Goal: Navigation & Orientation: Find specific page/section

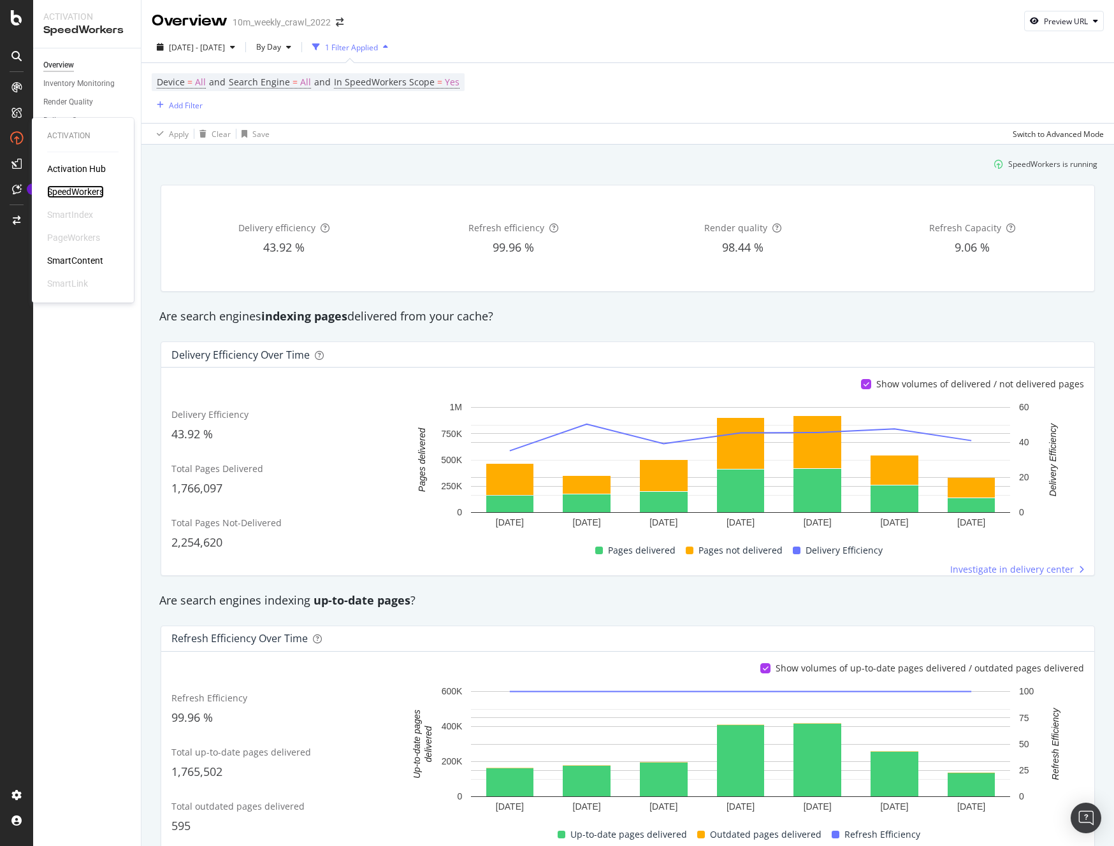
click at [83, 192] on div "SpeedWorkers" at bounding box center [75, 191] width 57 height 13
click at [284, 22] on div "10m_weekly_crawl_2022" at bounding box center [282, 22] width 98 height 13
click at [14, 20] on icon at bounding box center [16, 17] width 11 height 15
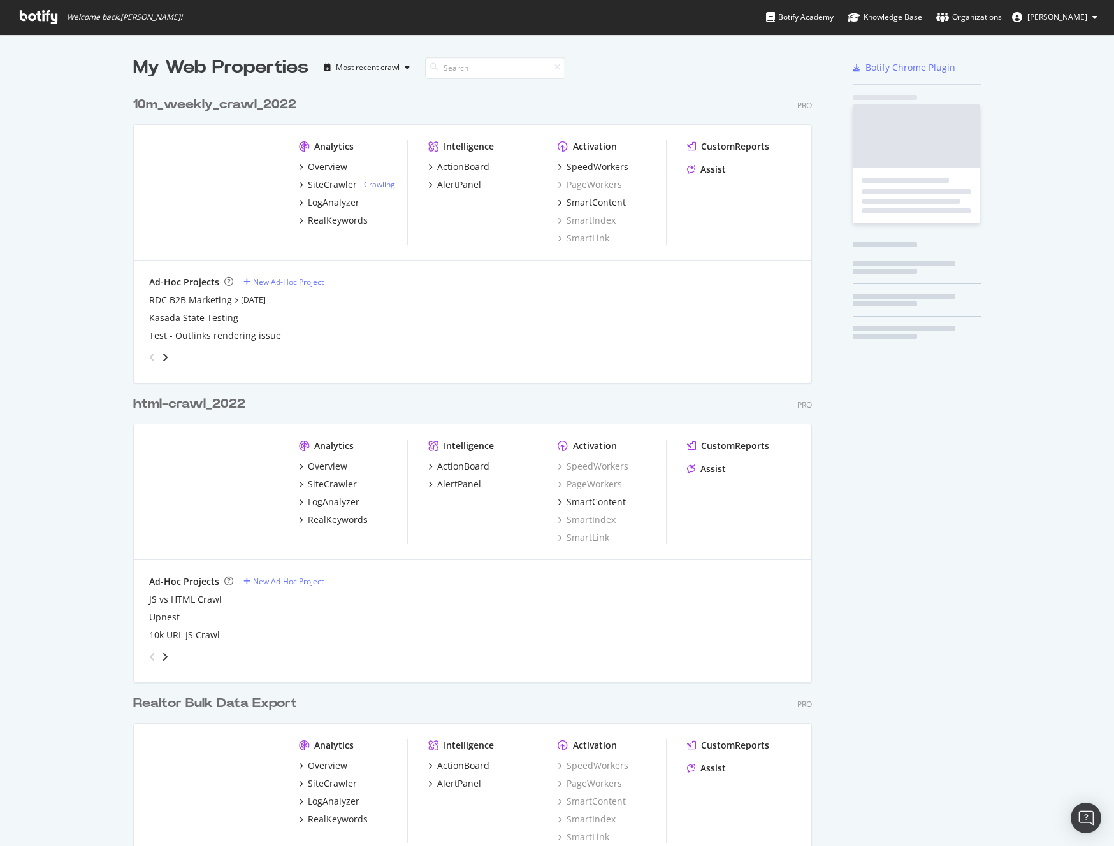
scroll to position [836, 1094]
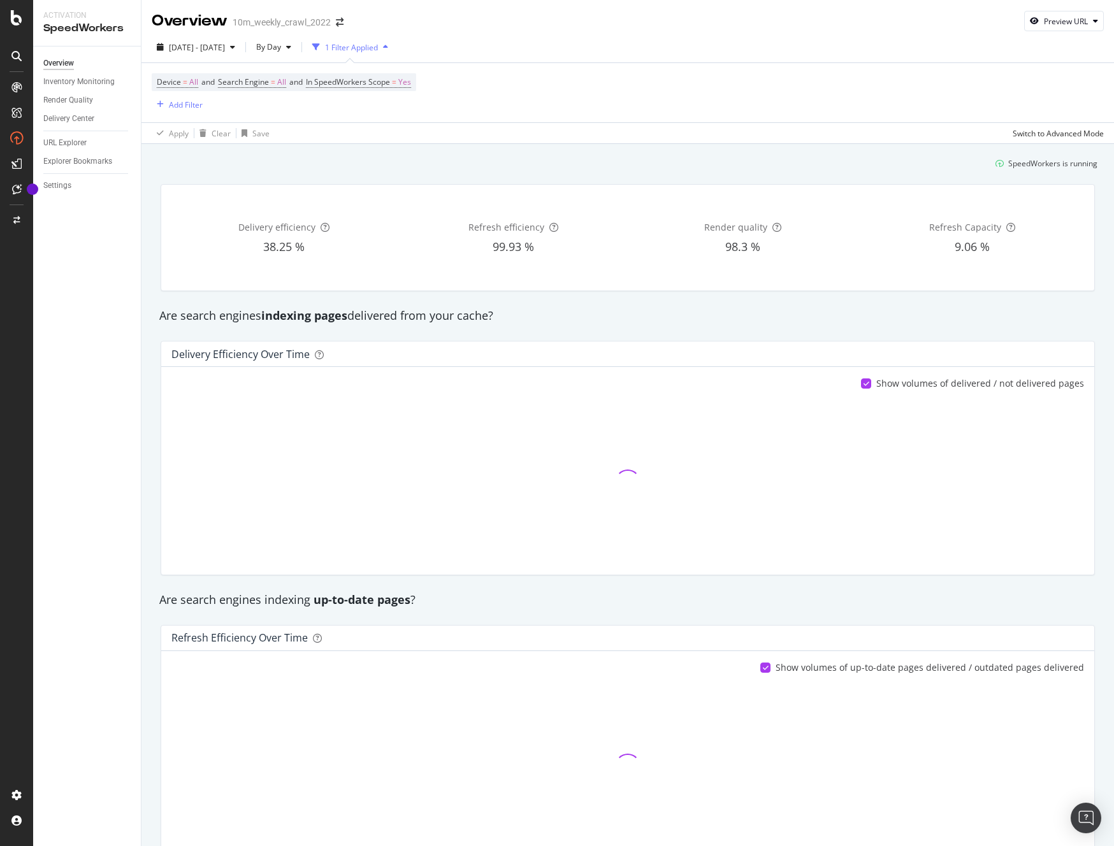
click at [16, 85] on icon at bounding box center [16, 87] width 10 height 10
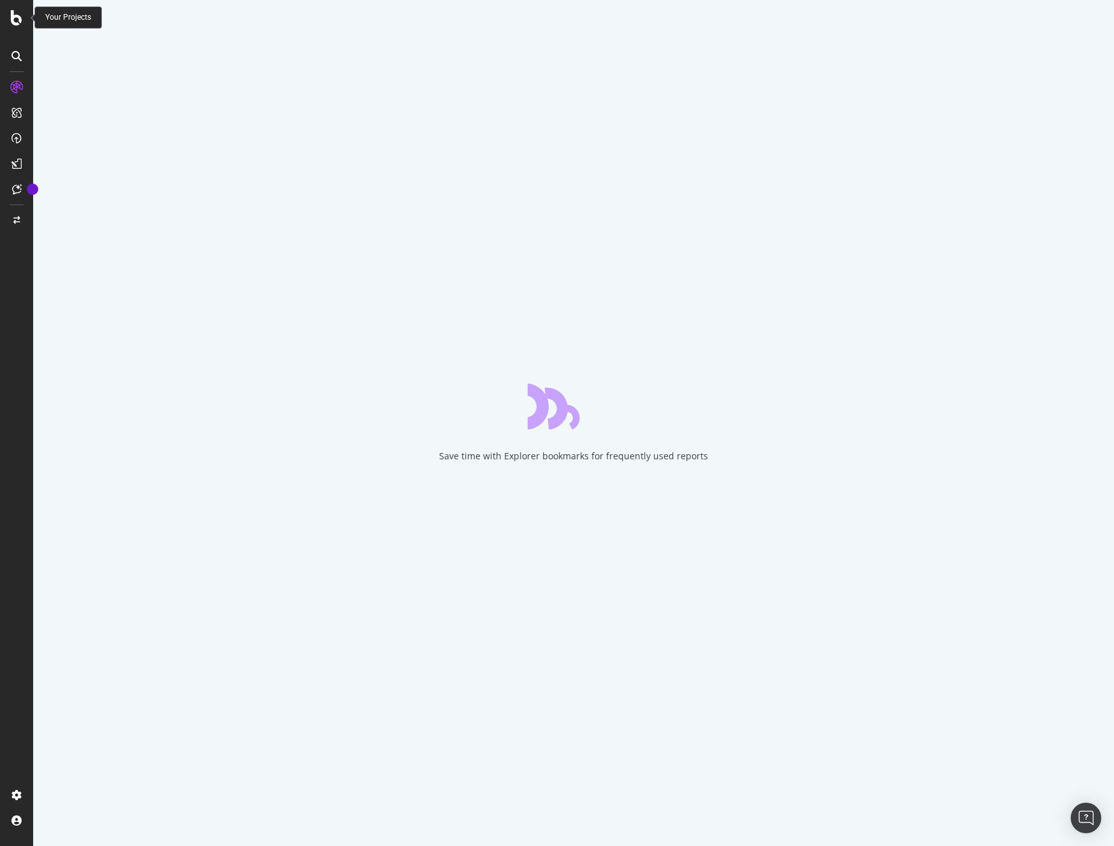
click at [19, 16] on icon at bounding box center [16, 17] width 11 height 15
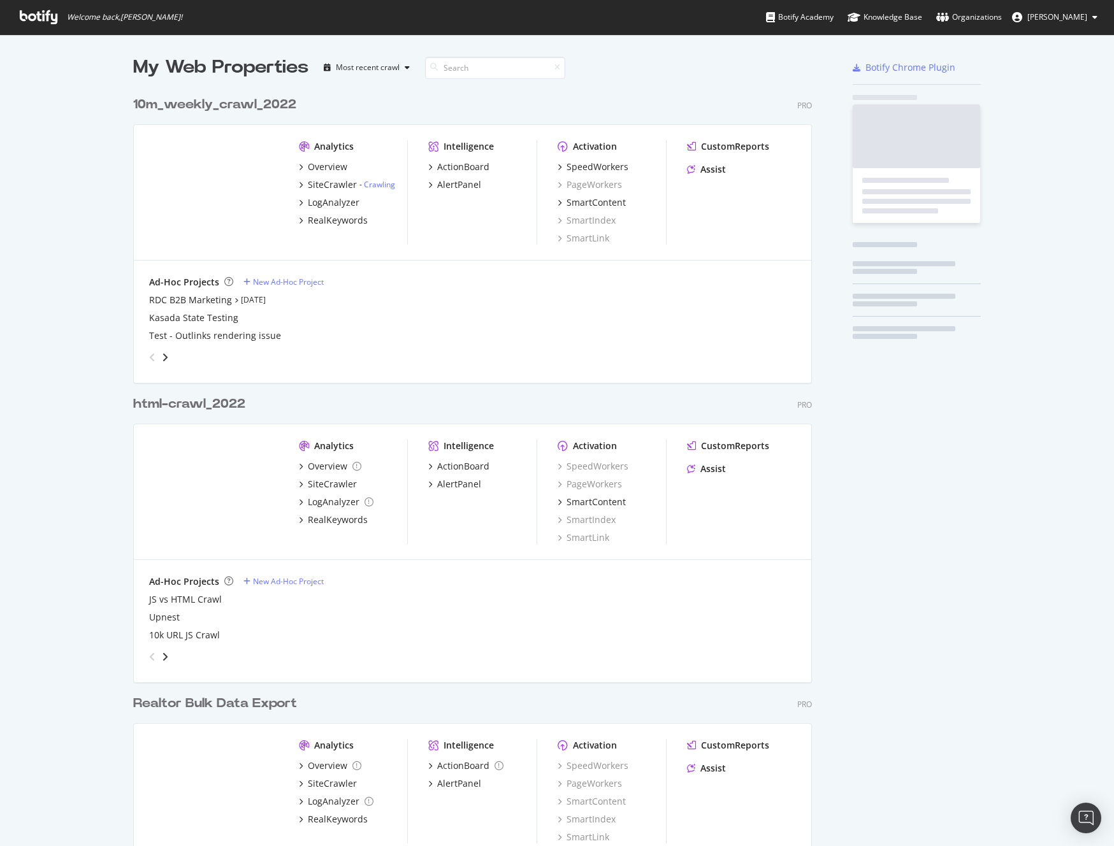
scroll to position [836, 1094]
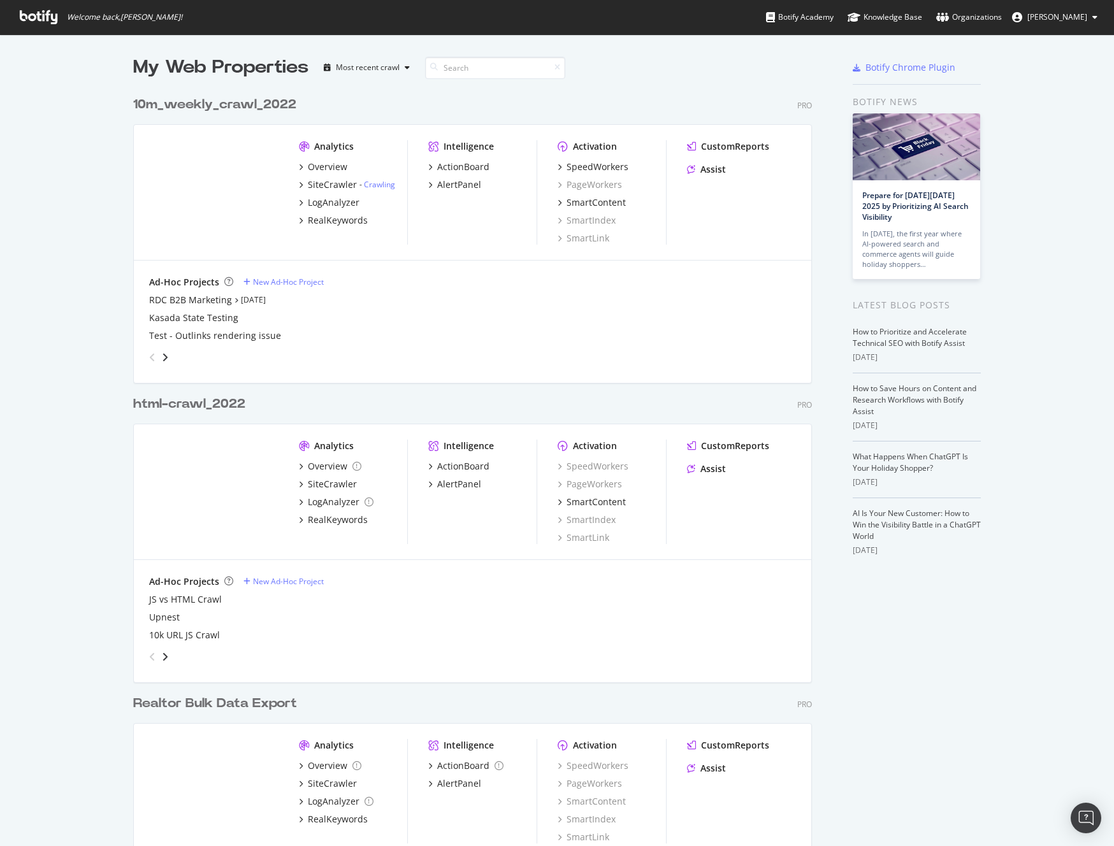
click at [185, 407] on div "html-crawl_2022" at bounding box center [189, 404] width 112 height 18
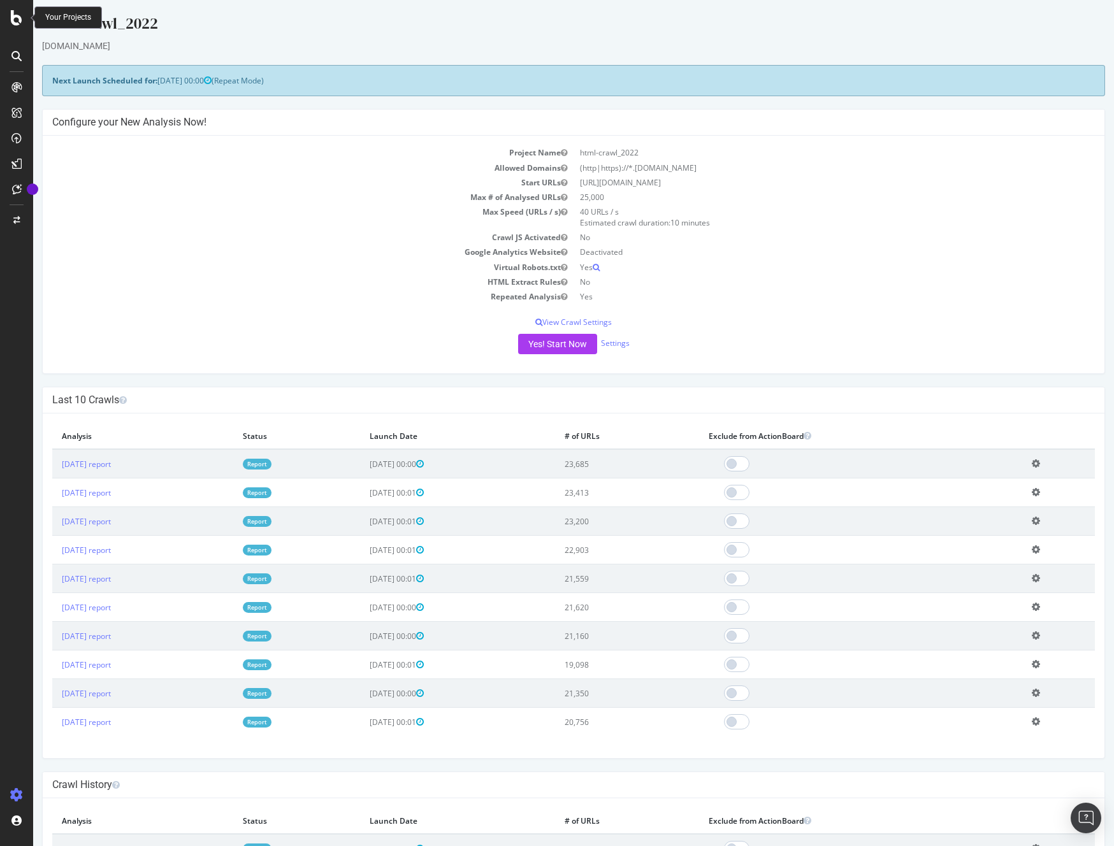
click at [16, 17] on icon at bounding box center [16, 17] width 11 height 15
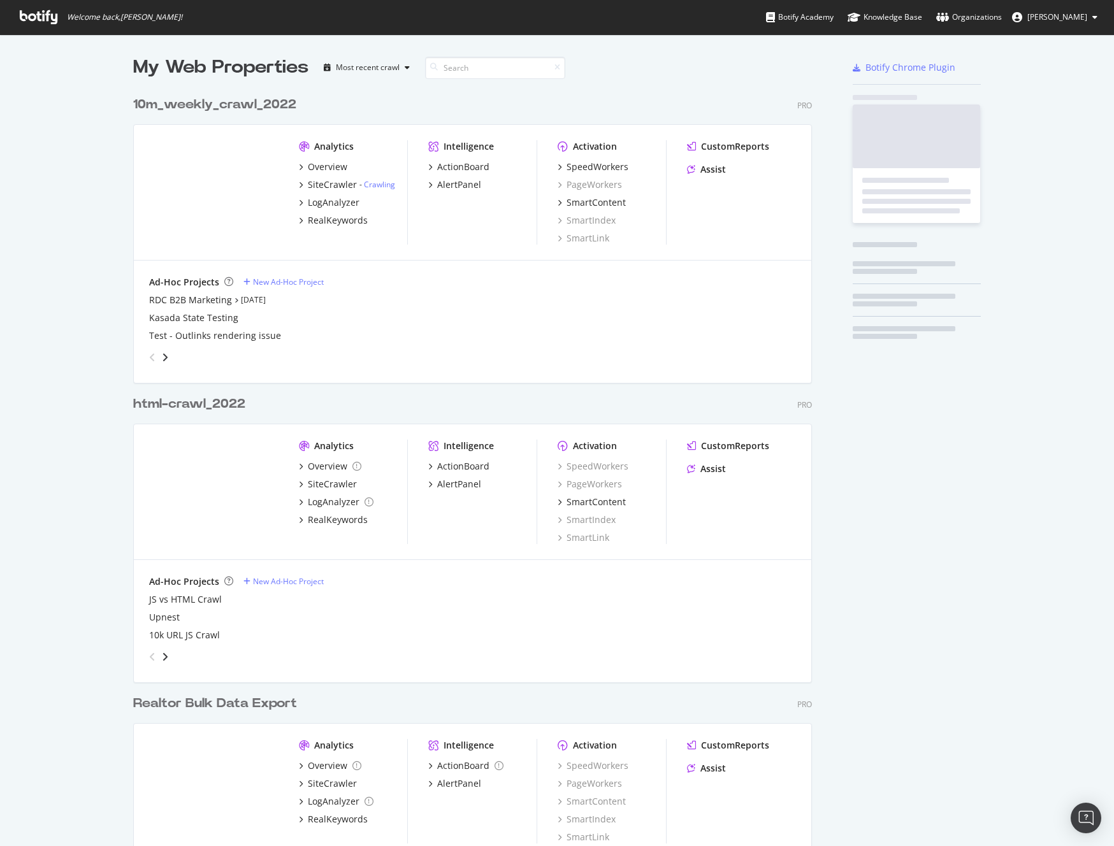
scroll to position [836, 1094]
